Goal: Check status: Check status

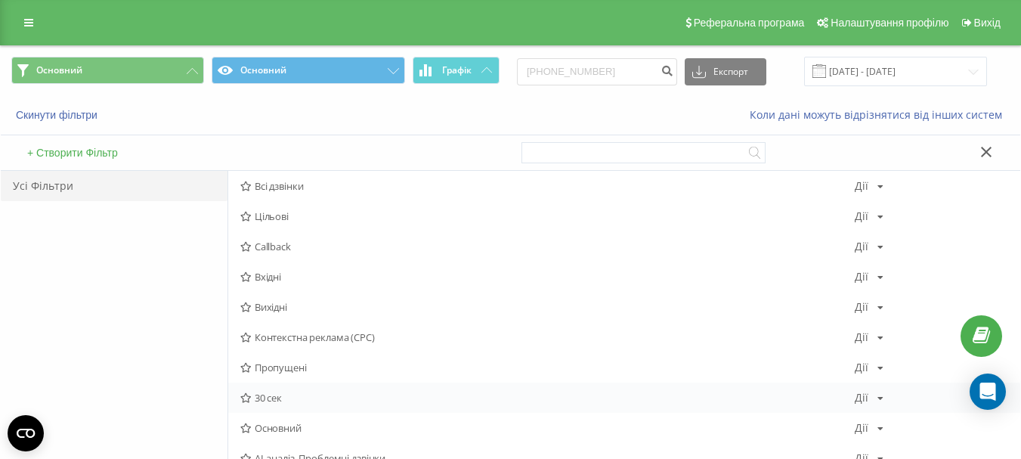
click at [268, 401] on span "30 сек" at bounding box center [547, 397] width 614 height 11
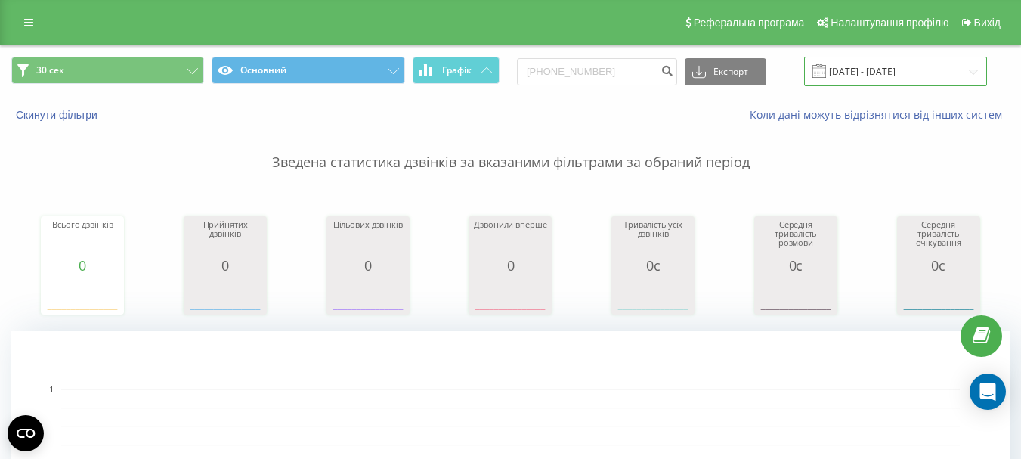
click at [885, 69] on input "[DATE] - [DATE]" at bounding box center [895, 71] width 183 height 29
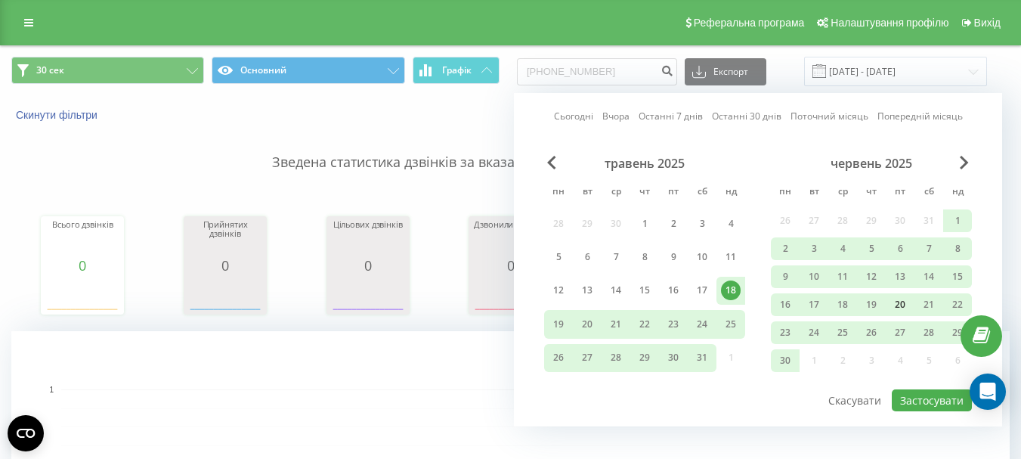
click at [902, 301] on div "20" at bounding box center [900, 305] width 20 height 20
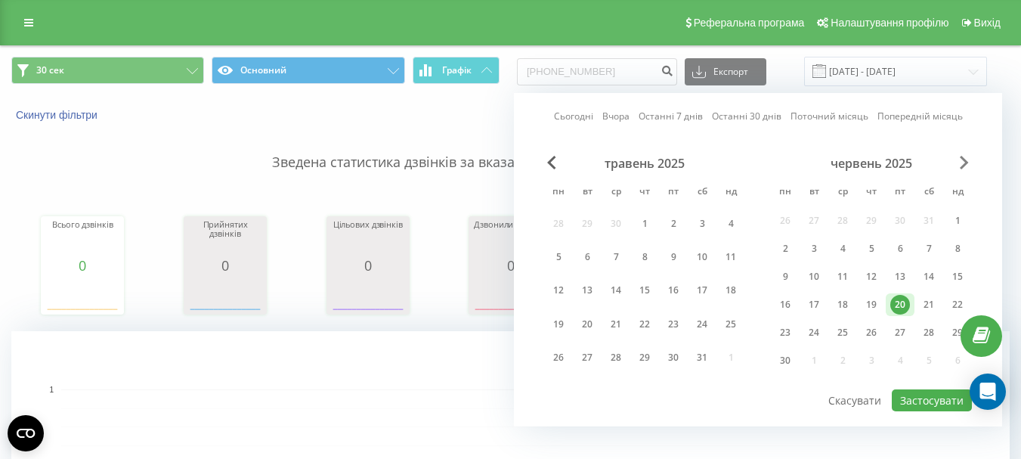
click at [969, 159] on div "Сьогодні Вчора Останні 7 днів Останні 30 днів Поточний місяць Попередній місяць…" at bounding box center [758, 259] width 488 height 333
click at [968, 160] on span "Next Month" at bounding box center [964, 163] width 9 height 14
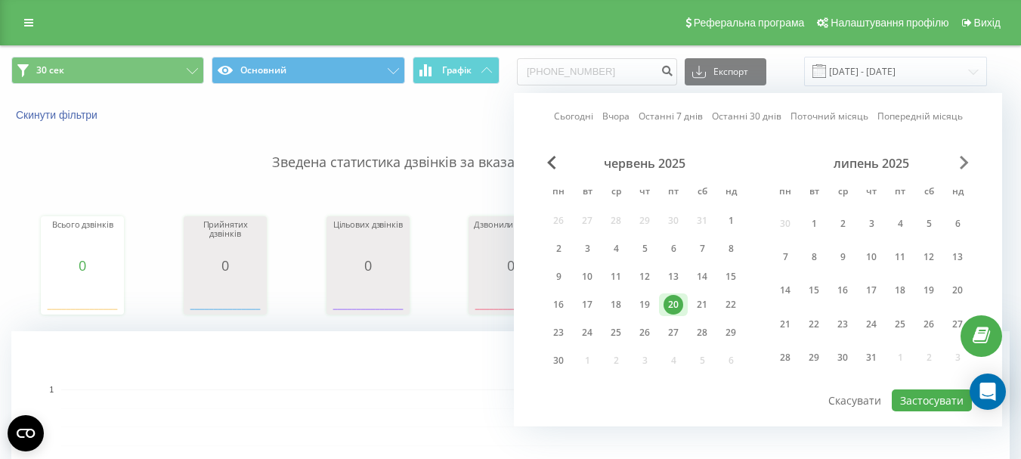
click at [962, 165] on span "Next Month" at bounding box center [964, 163] width 9 height 14
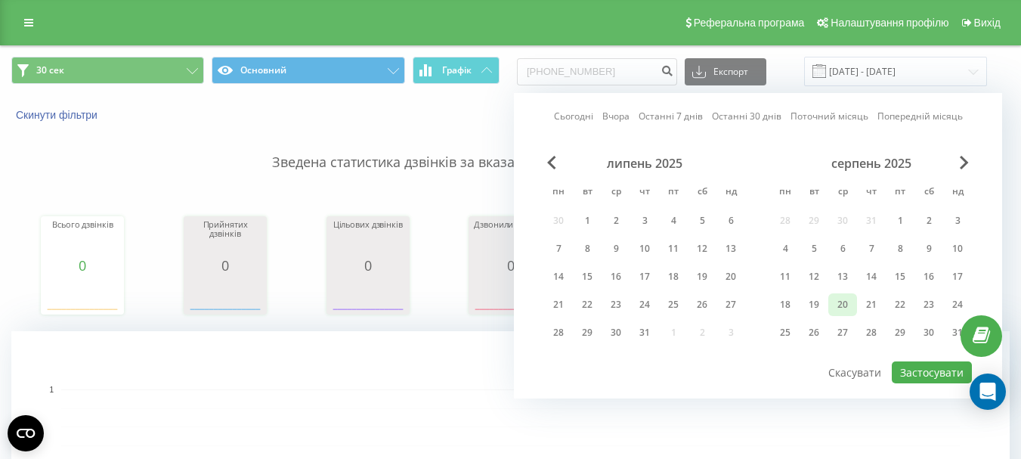
click at [848, 304] on div "20" at bounding box center [843, 305] width 20 height 20
click at [911, 375] on button "Застосувати" at bounding box center [932, 372] width 80 height 22
type input "[DATE] - [DATE]"
